Goal: Information Seeking & Learning: Learn about a topic

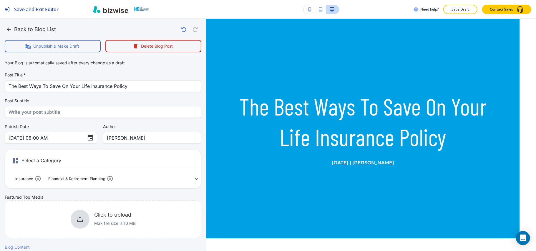
scroll to position [314, 0]
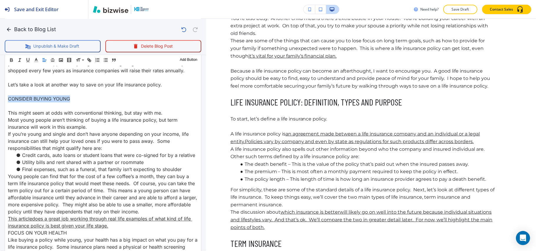
drag, startPoint x: 82, startPoint y: 124, endPoint x: 0, endPoint y: 129, distance: 81.7
click at [86, 75] on span at bounding box center [85, 75] width 18 height 7
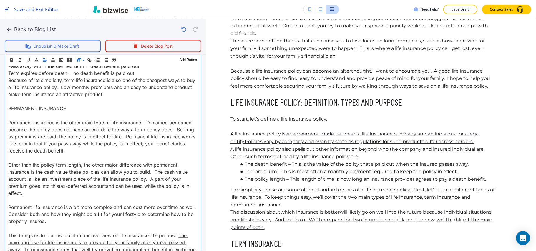
scroll to position [609, 0]
drag, startPoint x: 79, startPoint y: 107, endPoint x: 0, endPoint y: 108, distance: 78.9
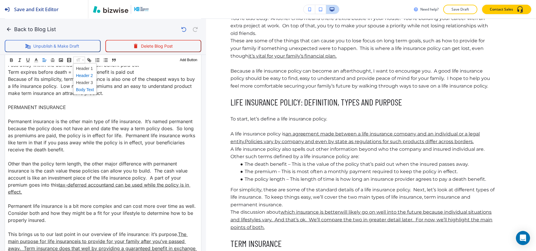
click at [84, 73] on span at bounding box center [85, 75] width 18 height 7
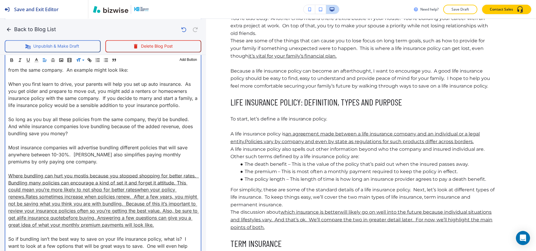
scroll to position [806, 0]
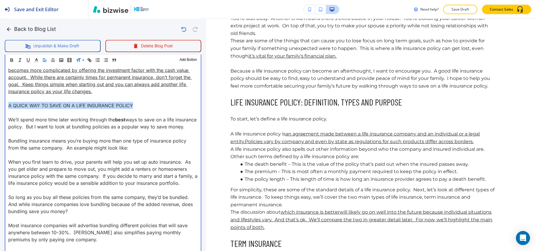
drag, startPoint x: 144, startPoint y: 102, endPoint x: 0, endPoint y: 105, distance: 144.3
click at [0, 105] on div "Blog Content Header 1 Header 2 Header 3 Body Text Add Button The Best Ways To S…" at bounding box center [103, 66] width 206 height 1255
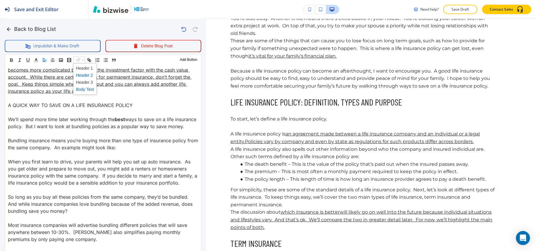
click at [85, 76] on span at bounding box center [85, 75] width 18 height 7
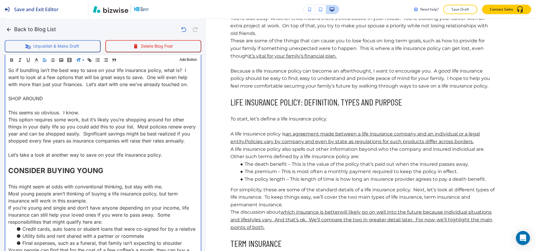
scroll to position [1080, 0]
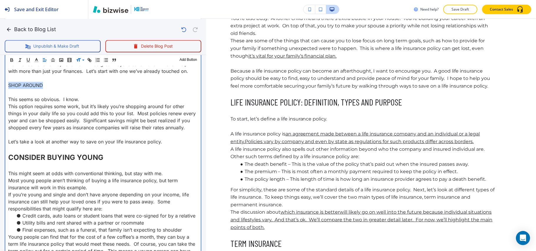
drag, startPoint x: 12, startPoint y: 105, endPoint x: 0, endPoint y: 106, distance: 12.1
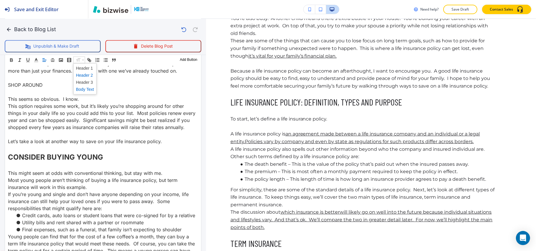
click at [85, 75] on span at bounding box center [85, 75] width 18 height 7
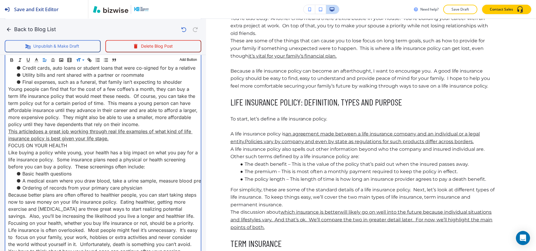
scroll to position [1277, 0]
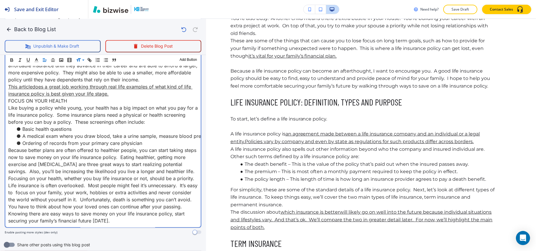
click at [124, 97] on p "This article does a great job working through real life examples of what kind o…" at bounding box center [103, 90] width 190 height 14
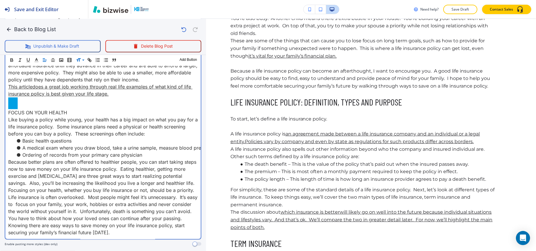
click at [78, 116] on p "FOCUS ON YOUR HEALTH" at bounding box center [103, 112] width 190 height 7
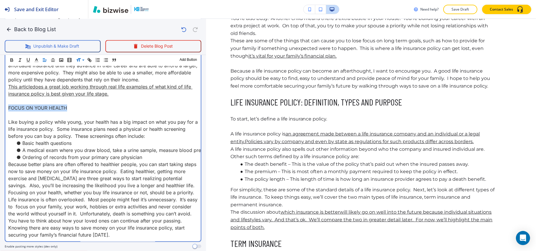
drag, startPoint x: 74, startPoint y: 134, endPoint x: 0, endPoint y: 134, distance: 73.6
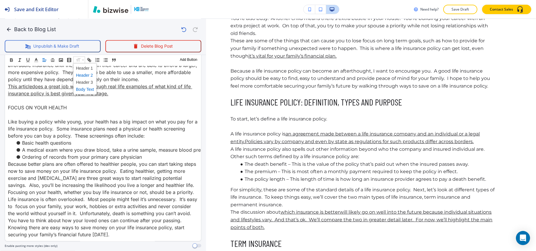
click at [81, 77] on span at bounding box center [85, 75] width 18 height 7
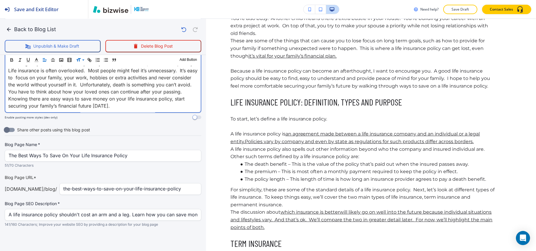
scroll to position [1333, 0]
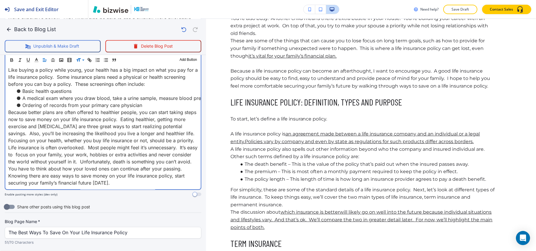
click at [32, 144] on p "Because better plans are often offered to healthier people, you can start takin…" at bounding box center [103, 126] width 190 height 35
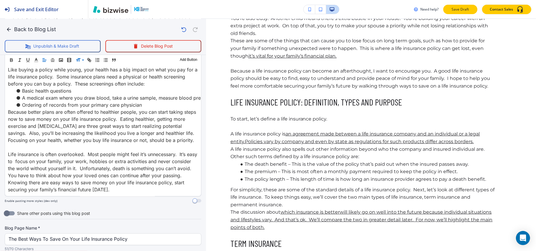
click at [461, 10] on p "Save Draft" at bounding box center [460, 9] width 19 height 5
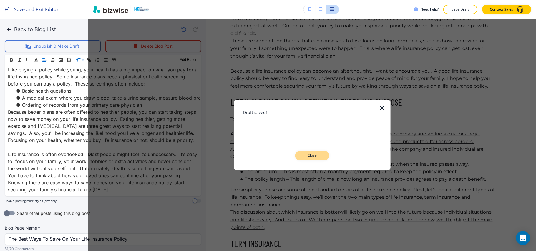
click at [309, 154] on p "Close" at bounding box center [312, 155] width 19 height 5
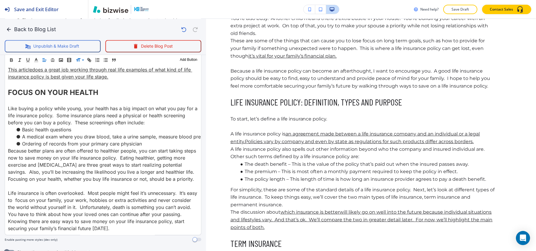
scroll to position [1293, 0]
click at [9, 29] on icon "button" at bounding box center [9, 30] width 6 height 6
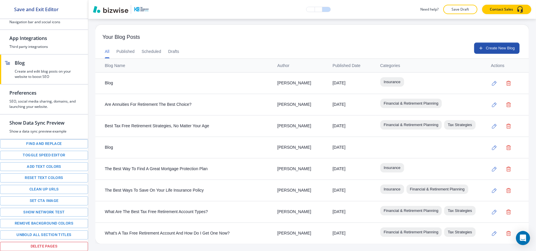
scroll to position [223, 0]
click at [492, 210] on icon "button" at bounding box center [494, 212] width 5 height 5
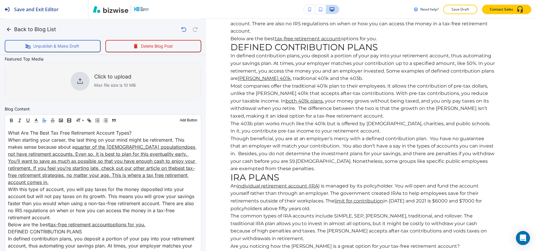
scroll to position [78, 0]
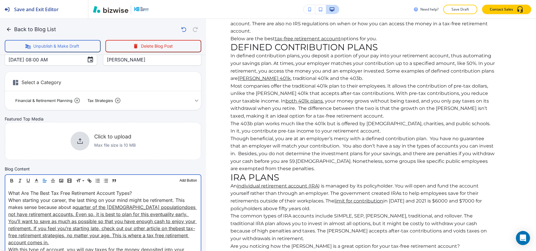
click at [153, 191] on p "What Are The Best Tax Free Retirement Account Types?" at bounding box center [103, 193] width 190 height 7
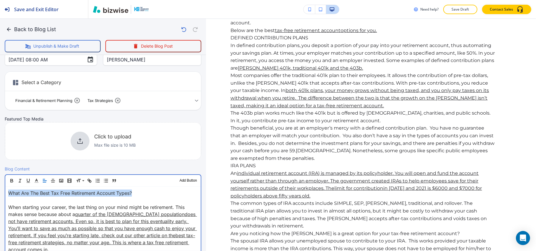
drag, startPoint x: 95, startPoint y: 191, endPoint x: 0, endPoint y: 187, distance: 95.5
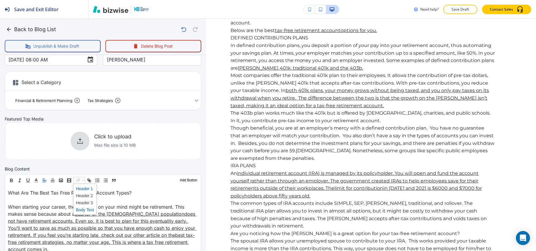
click at [86, 188] on span at bounding box center [85, 189] width 18 height 7
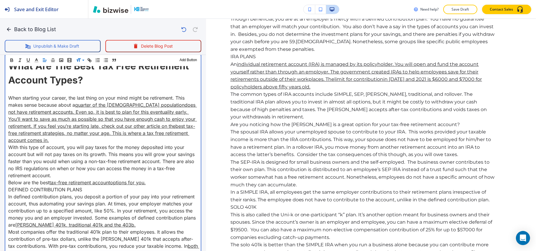
scroll to position [196, 0]
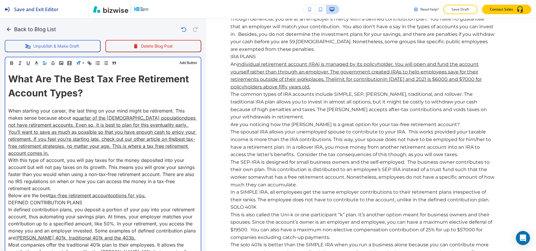
click at [84, 153] on p "When starting your career, the last thing on your mind might be retirement. Thi…" at bounding box center [103, 131] width 190 height 49
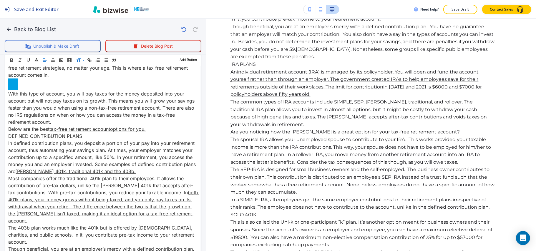
scroll to position [275, 0]
click at [163, 127] on p "Below are the best tax-free retirement account options for you." at bounding box center [103, 128] width 190 height 7
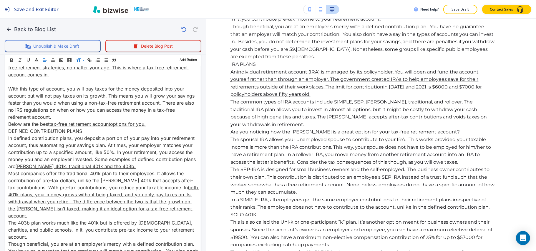
click at [80, 116] on p "With this type of account, you will pay taxes for the money deposited into your…" at bounding box center [103, 102] width 190 height 35
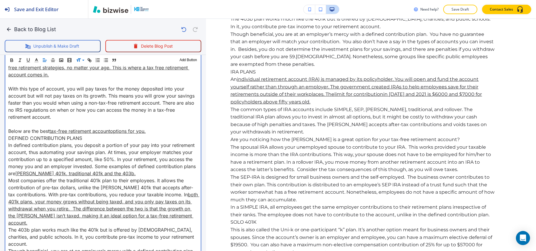
click at [166, 129] on p "Below are the best tax-free retirement account options for you." at bounding box center [103, 131] width 190 height 7
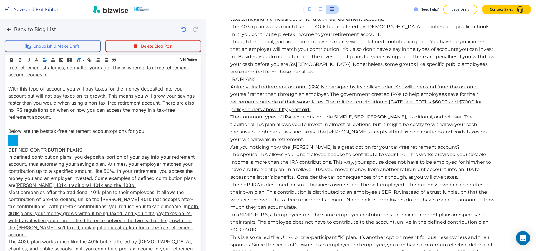
click at [92, 151] on p "DEFINED CONTRIBUTION PLANS" at bounding box center [103, 150] width 190 height 7
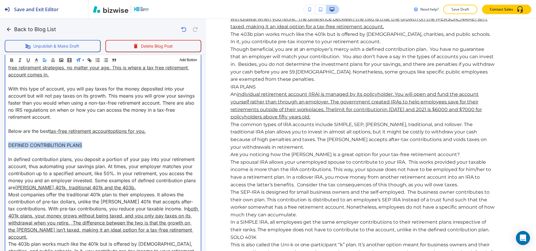
drag, startPoint x: 87, startPoint y: 146, endPoint x: 0, endPoint y: 146, distance: 86.3
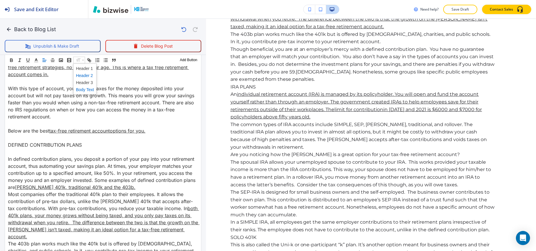
click at [85, 75] on span at bounding box center [85, 75] width 18 height 7
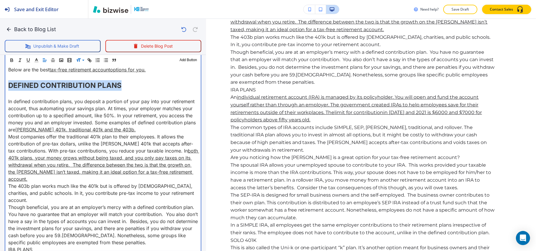
scroll to position [336, 0]
click at [162, 130] on p "In defined contribution plans, you deposit a portion of your pay into your reti…" at bounding box center [103, 115] width 190 height 35
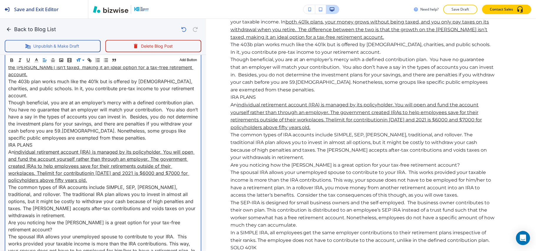
scroll to position [454, 0]
click at [157, 121] on p "Though beneficial, you are at an employer’s mercy with a defined contribution p…" at bounding box center [103, 119] width 190 height 42
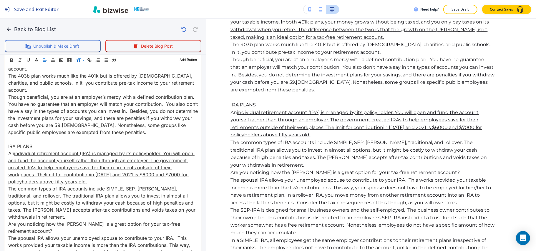
click at [42, 143] on p "IRA PLANS" at bounding box center [103, 146] width 190 height 7
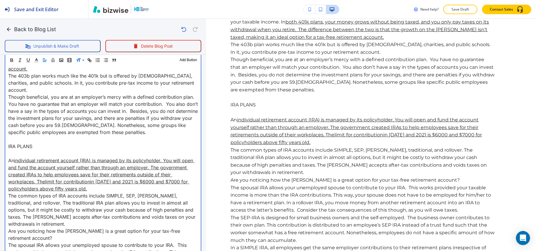
click at [95, 174] on p "An individual retirement account (IRA ) is managed by its policyholder. You wil…" at bounding box center [103, 174] width 190 height 35
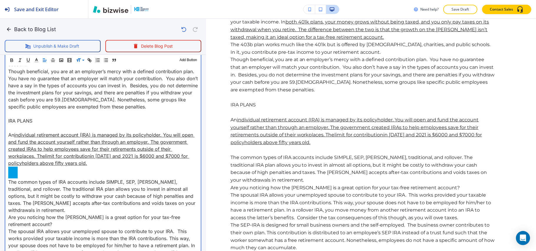
scroll to position [493, 0]
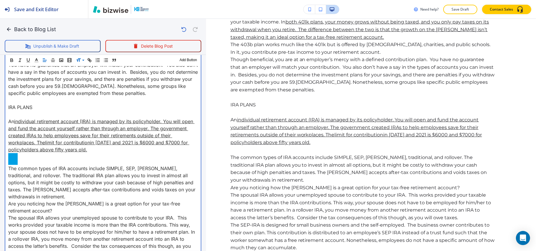
click at [44, 182] on p "The common types of IRA accounts include SIMPLE, SEP, [PERSON_NAME], traditiona…" at bounding box center [103, 182] width 190 height 35
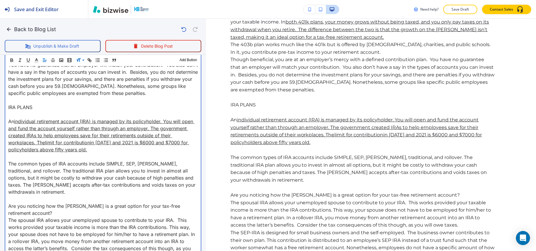
click at [37, 203] on p "Are you noticing how the [PERSON_NAME] is a great option for your tax-free reti…" at bounding box center [103, 210] width 190 height 14
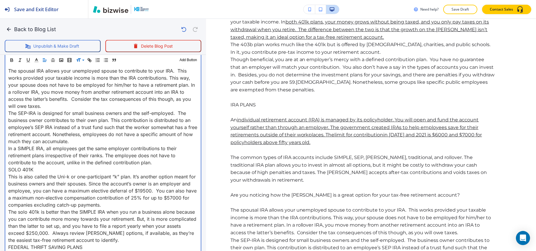
scroll to position [650, 0]
click at [44, 90] on p "The spousal IRA allows your unemployed spouse to contribute to your IRA. This w…" at bounding box center [103, 88] width 190 height 42
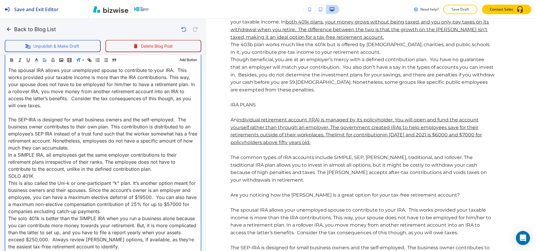
click at [89, 133] on p "The SEP-IRA is designed for small business owners and the self-employed. The bu…" at bounding box center [103, 133] width 190 height 35
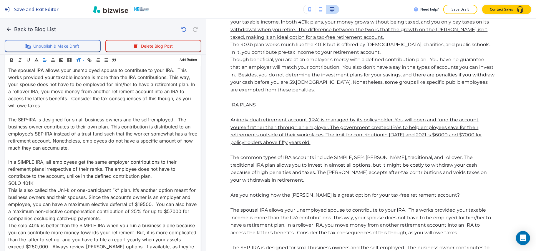
click at [40, 180] on p "SOLO 401K" at bounding box center [103, 183] width 190 height 7
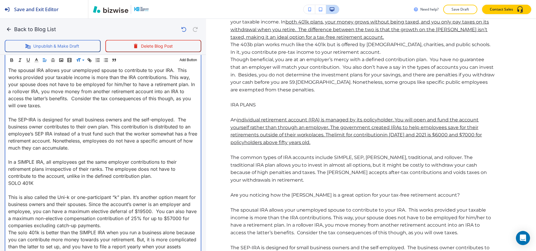
click at [171, 161] on p "In a SIMPLE IRA, all employees get the same employer contributions to their ret…" at bounding box center [103, 169] width 190 height 21
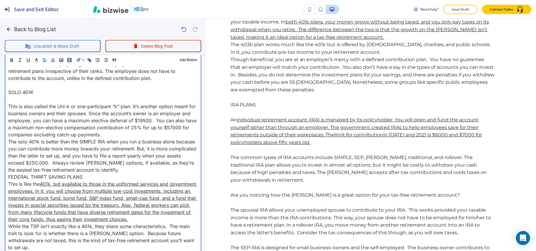
scroll to position [768, 0]
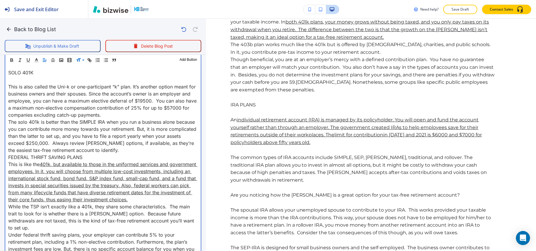
click at [120, 99] on p "This is also called the Uni-k or one-participant “k” plan. It’s another option …" at bounding box center [103, 100] width 190 height 35
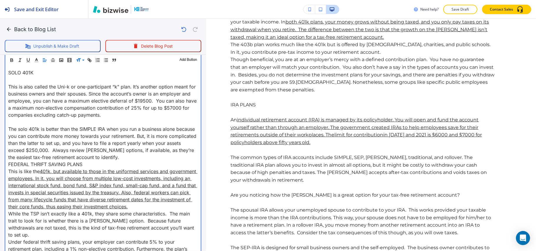
click at [98, 161] on p "FEDERAL THRIFT SAVING PLANS" at bounding box center [103, 164] width 190 height 7
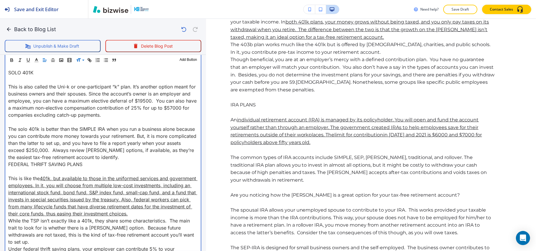
click at [131, 141] on p "The solo 401k is better than the SIMPLE IRA when you run a business alone becau…" at bounding box center [103, 143] width 190 height 35
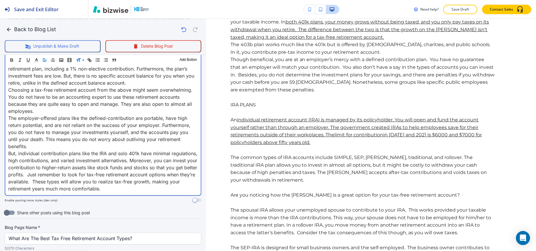
scroll to position [964, 0]
click at [87, 85] on p "Choosing a tax-free retirement account from the above might seem overwhelming. …" at bounding box center [103, 99] width 190 height 28
click at [89, 87] on p "Choosing a tax-free retirement account from the above might seem overwhelming. …" at bounding box center [103, 99] width 190 height 28
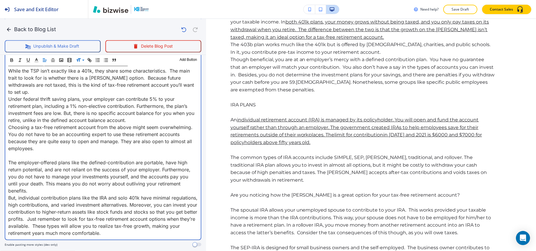
scroll to position [925, 0]
click at [45, 166] on p "The employer-offered plans like the defined-contribution are portable, have hig…" at bounding box center [103, 177] width 190 height 35
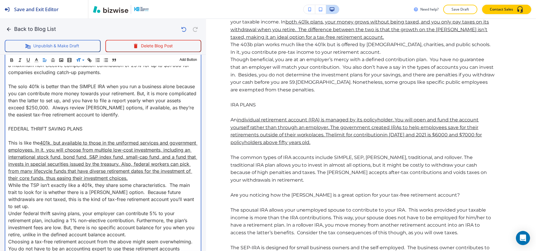
scroll to position [807, 0]
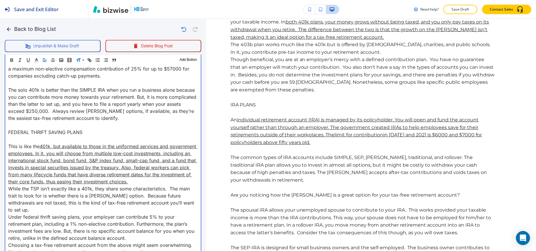
click at [151, 215] on p "Under federal thrift saving plans, your employer can contribute 5% to your reti…" at bounding box center [103, 228] width 190 height 28
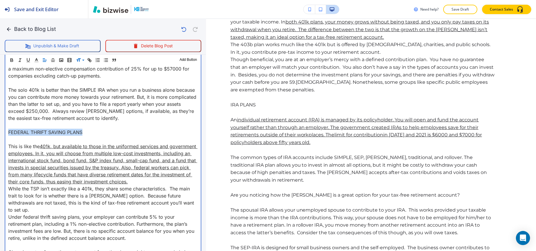
drag, startPoint x: 82, startPoint y: 119, endPoint x: 0, endPoint y: 119, distance: 81.9
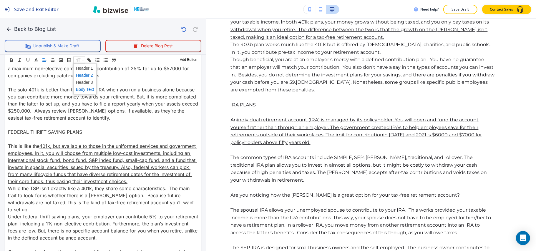
click at [85, 76] on span at bounding box center [85, 75] width 18 height 7
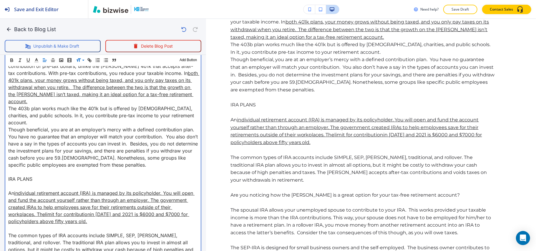
scroll to position [454, 0]
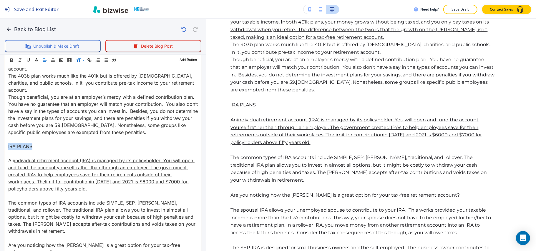
drag, startPoint x: 44, startPoint y: 130, endPoint x: 0, endPoint y: 132, distance: 44.2
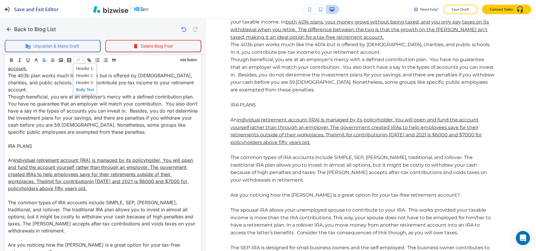
click at [85, 75] on span at bounding box center [85, 75] width 18 height 7
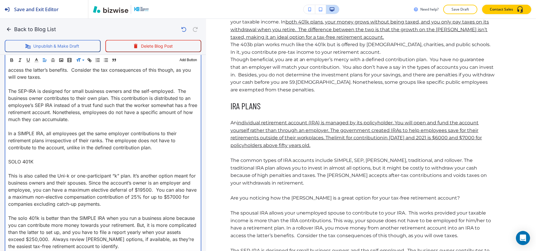
scroll to position [689, 0]
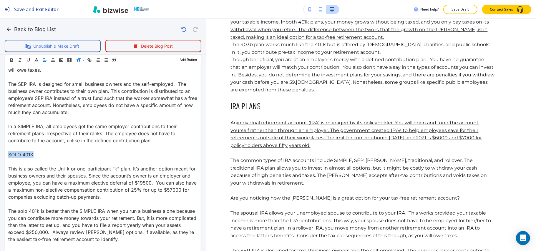
drag, startPoint x: 42, startPoint y: 143, endPoint x: 0, endPoint y: 142, distance: 41.5
click at [0, 142] on div "Blog Content Header 1 Header 2 Header 3 Body Text Add Button What Are The Best …" at bounding box center [103, 32] width 206 height 954
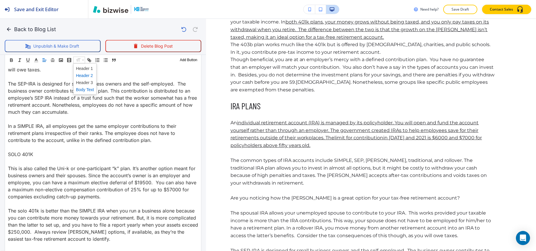
click at [84, 77] on span at bounding box center [85, 75] width 18 height 7
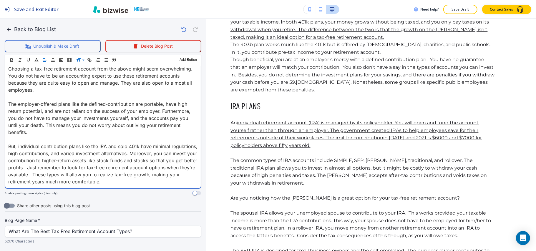
scroll to position [1004, 0]
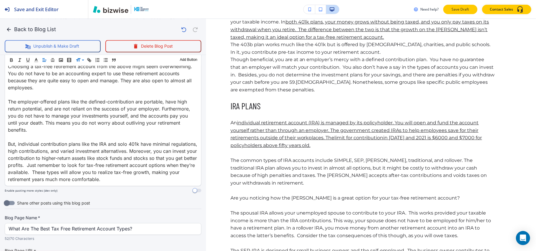
click at [463, 8] on p "Save Draft" at bounding box center [460, 9] width 19 height 5
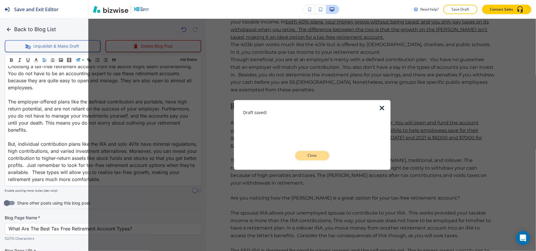
click at [314, 155] on p "Close" at bounding box center [312, 155] width 19 height 5
